Goal: Transaction & Acquisition: Download file/media

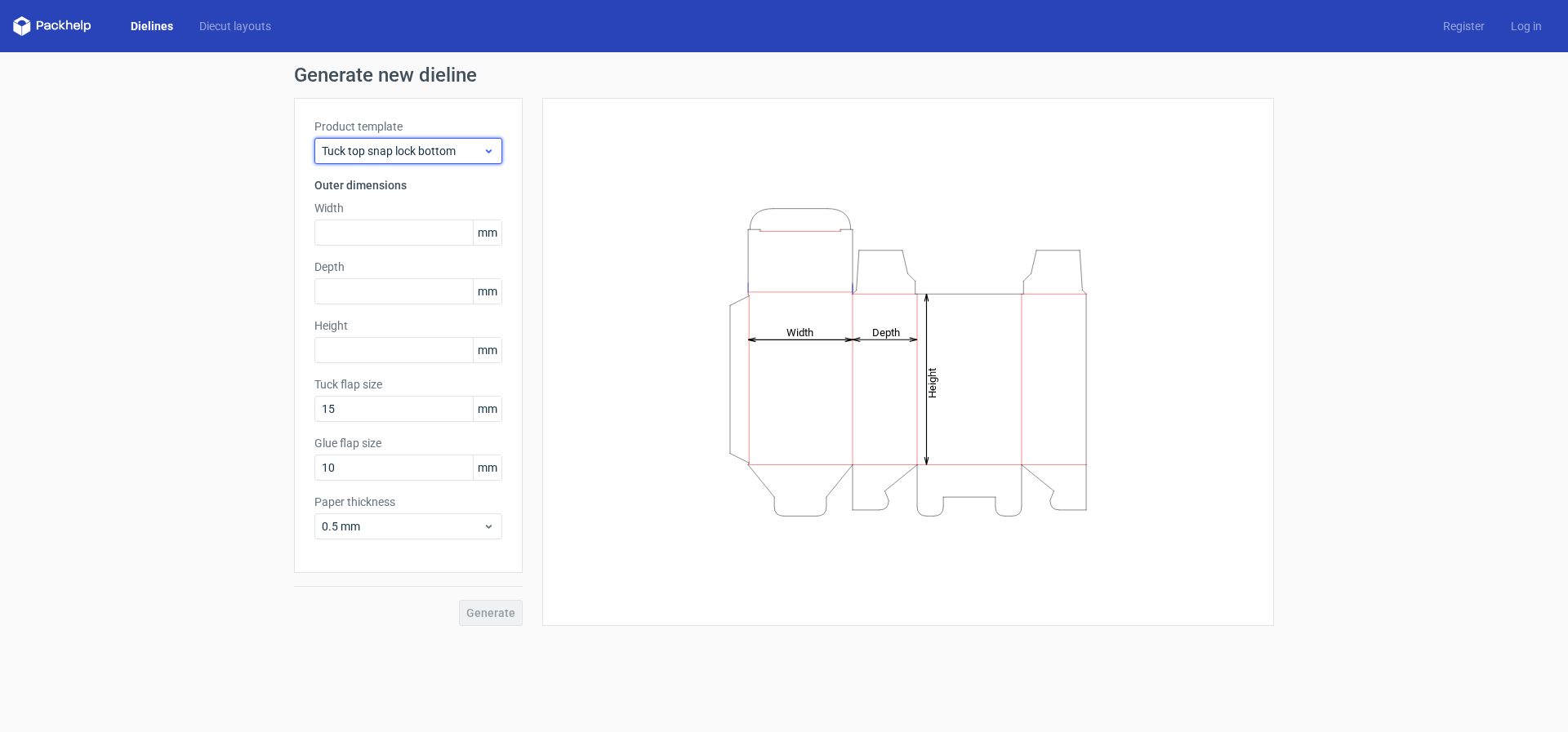
click at [490, 161] on div "Tuck top snap lock bottom" at bounding box center [409, 151] width 187 height 26
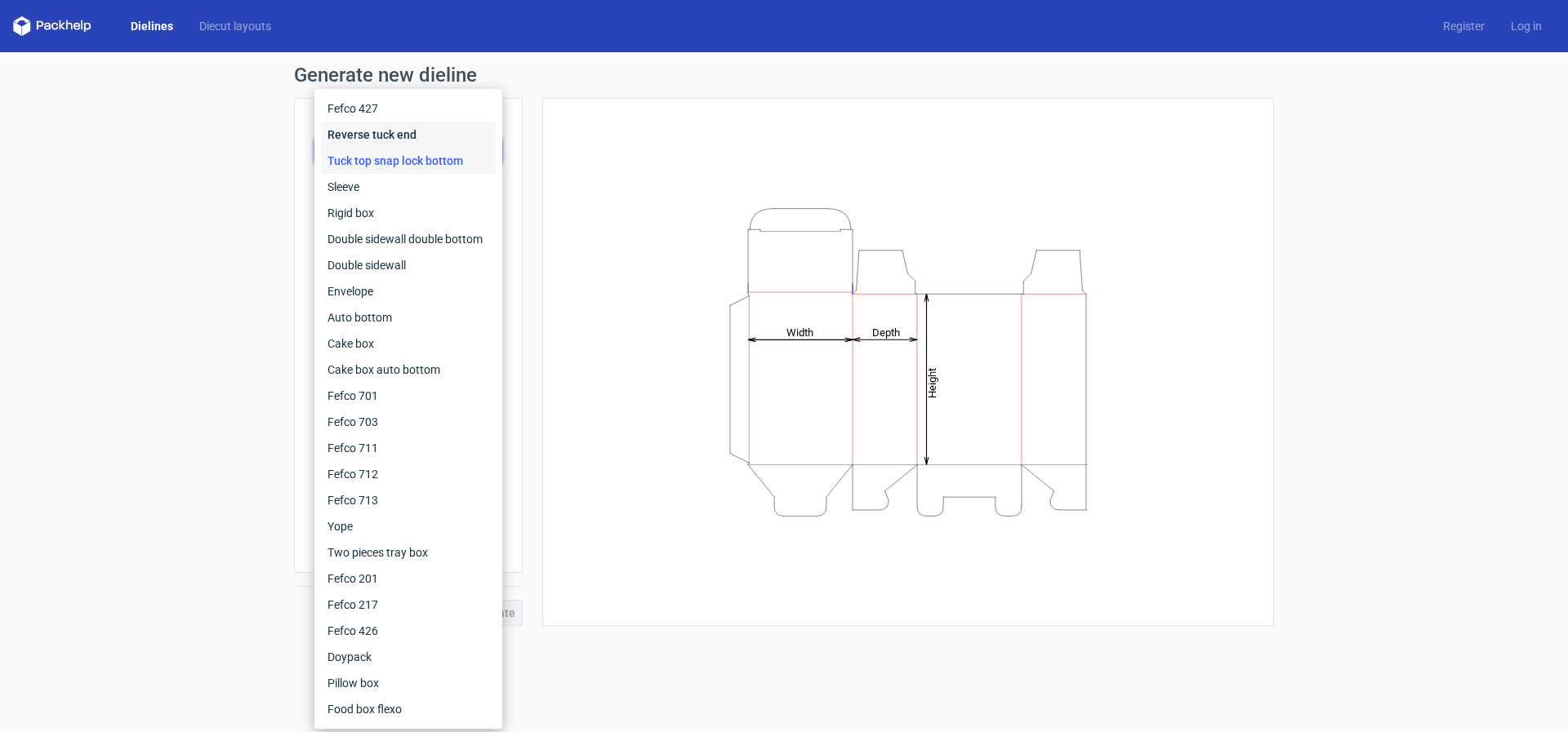
click at [429, 135] on div "Reverse tuck end" at bounding box center [408, 134] width 175 height 26
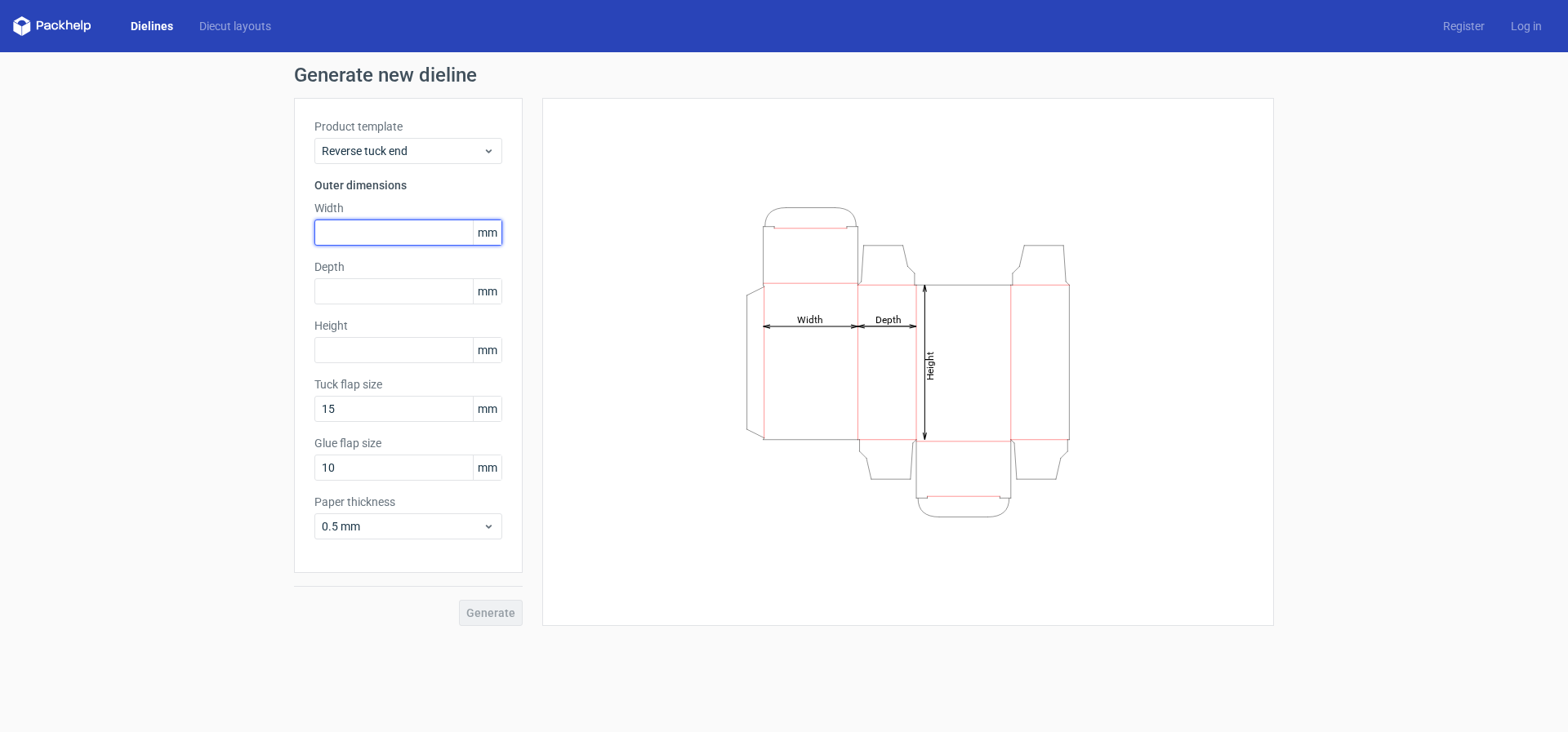
click at [387, 235] on input "text" at bounding box center [409, 233] width 187 height 26
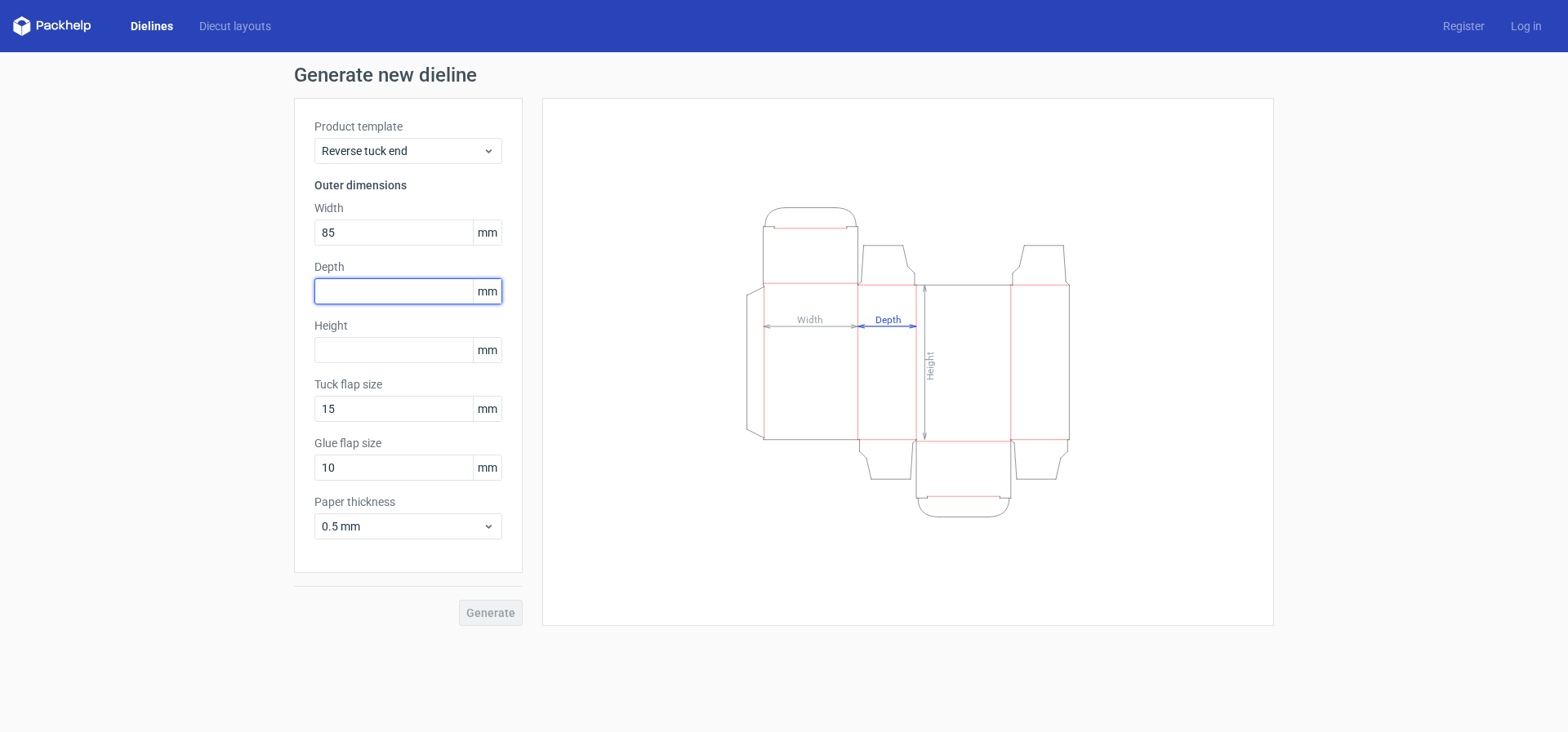
click at [378, 296] on input "text" at bounding box center [409, 291] width 187 height 26
click at [383, 229] on input "85" at bounding box center [409, 233] width 187 height 26
type input "8"
type input "40"
click at [417, 299] on input "text" at bounding box center [409, 291] width 187 height 26
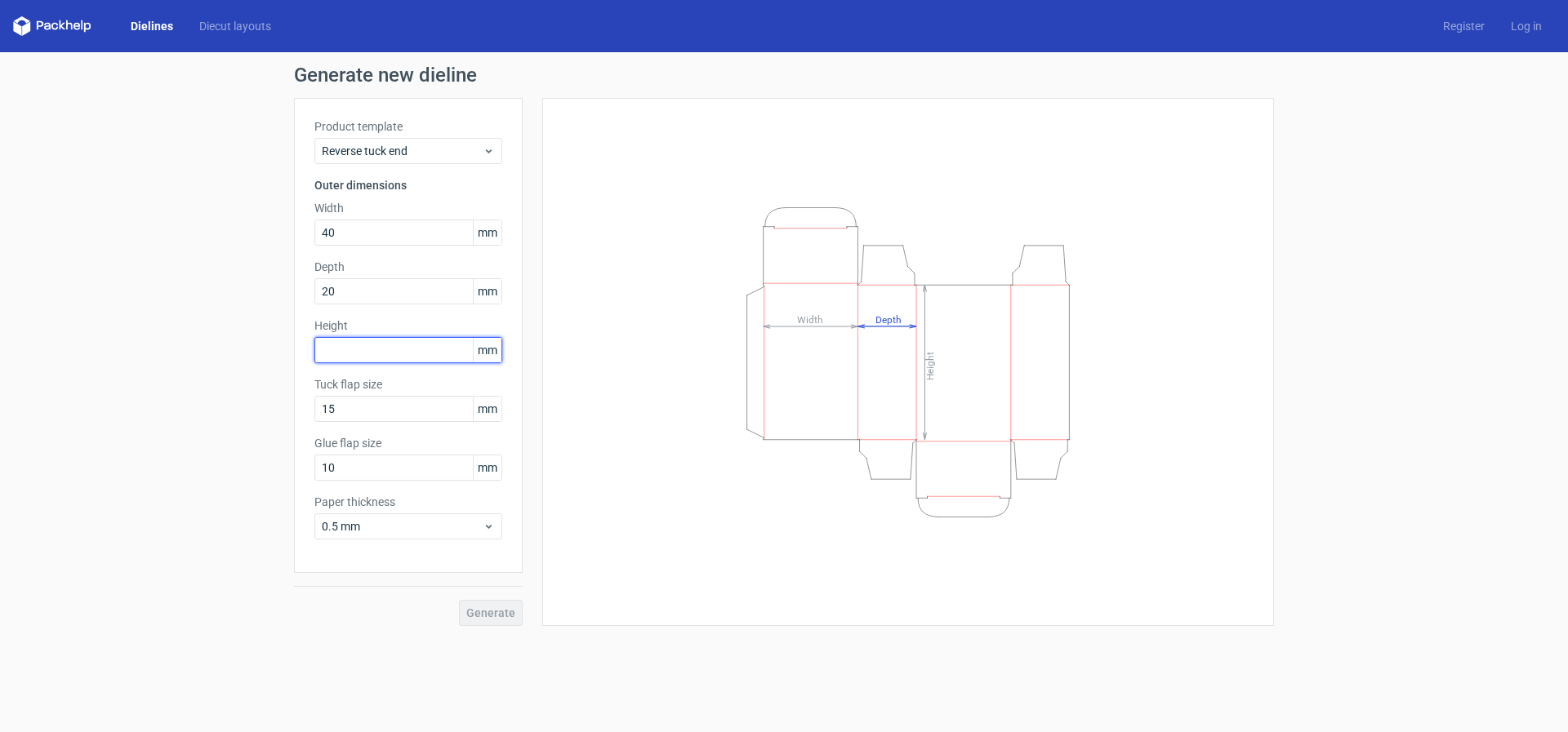
click at [357, 358] on div "Height mm" at bounding box center [409, 340] width 187 height 45
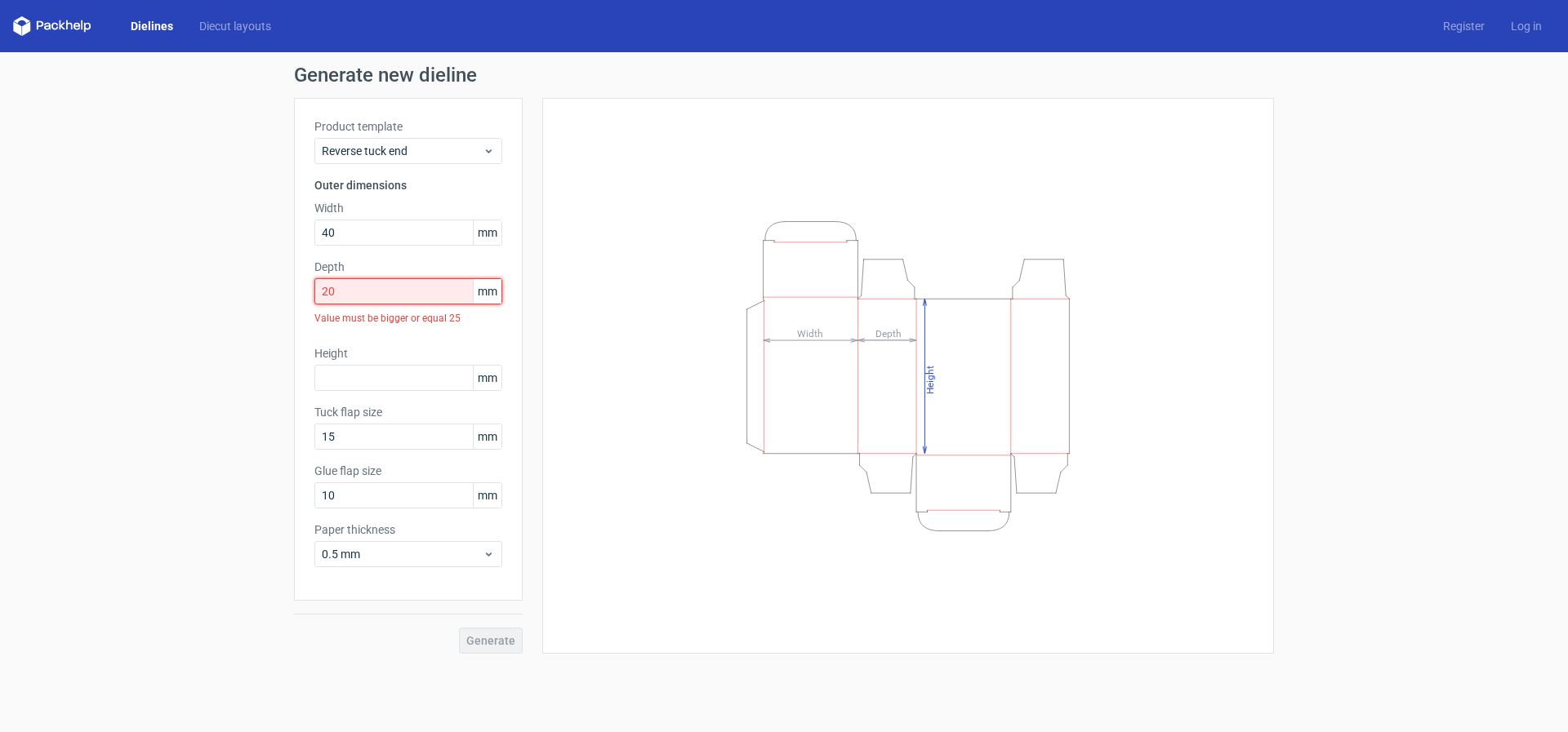
click at [387, 290] on input "20" at bounding box center [409, 291] width 187 height 26
type input "2"
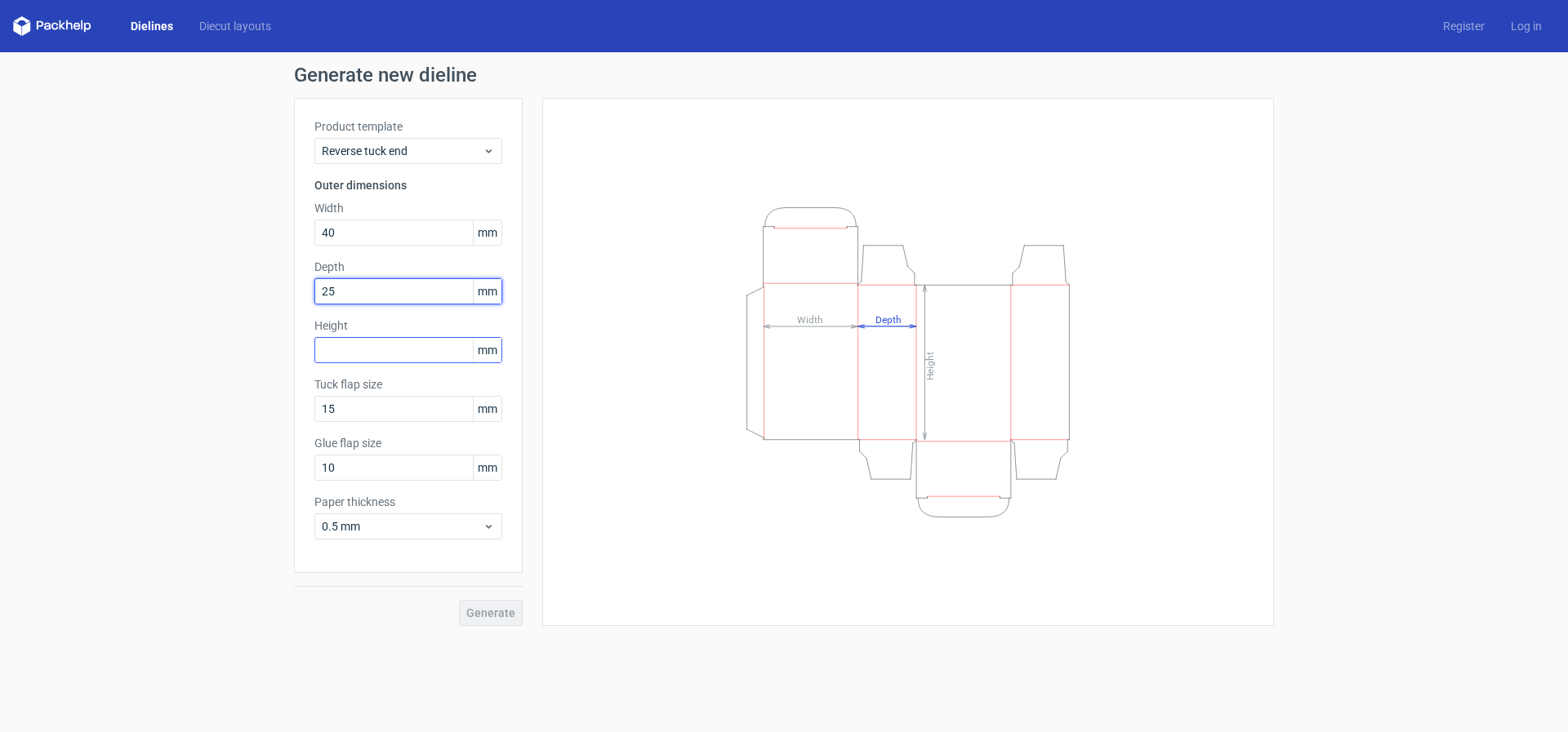
type input "25"
click at [410, 353] on input "text" at bounding box center [409, 350] width 187 height 26
type input "85"
click at [491, 617] on span "Generate" at bounding box center [491, 614] width 49 height 12
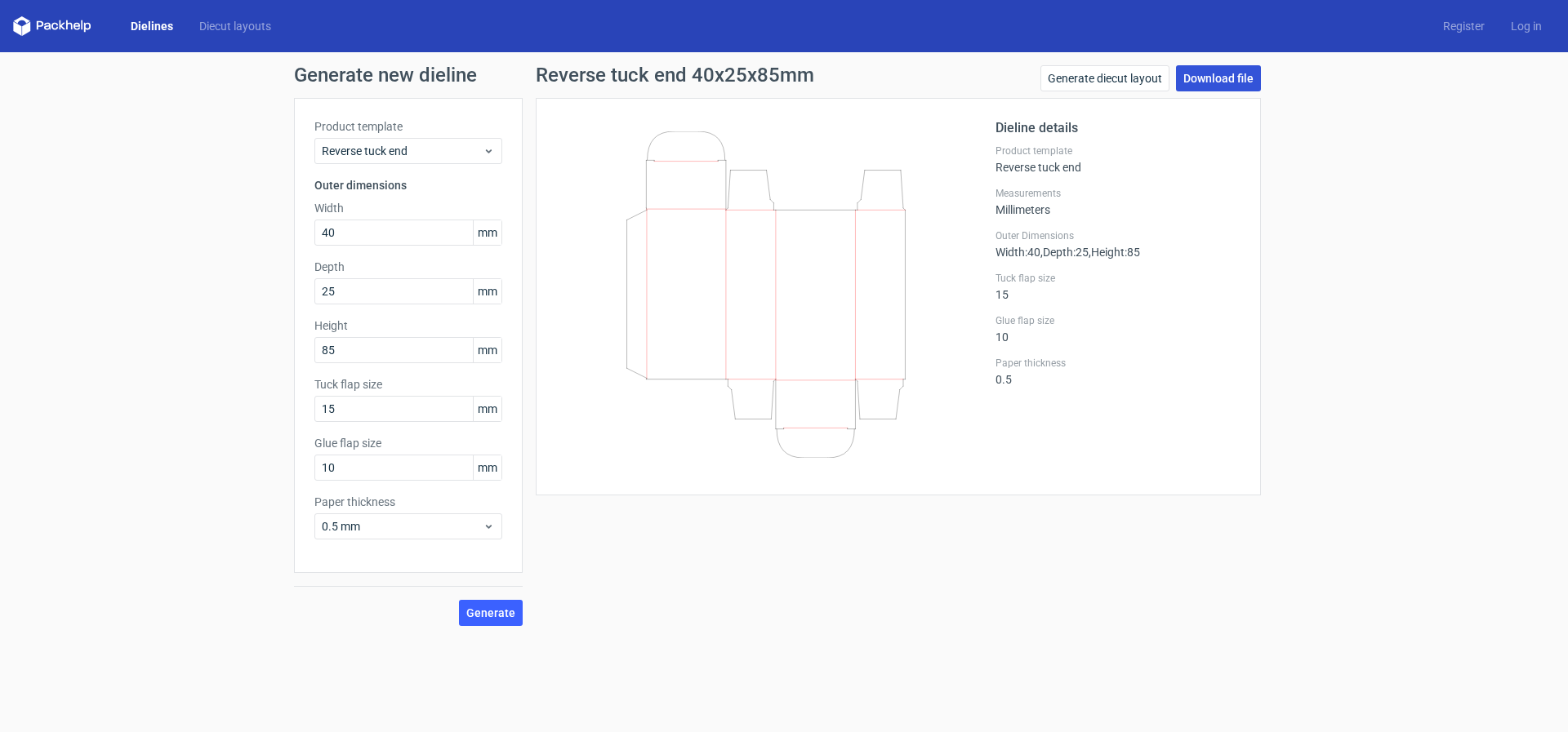
click at [1230, 83] on link "Download file" at bounding box center [1219, 78] width 85 height 26
click at [1217, 77] on link "Download file" at bounding box center [1219, 78] width 85 height 26
click at [1250, 83] on link "Download file" at bounding box center [1219, 78] width 85 height 26
